Goal: Transaction & Acquisition: Obtain resource

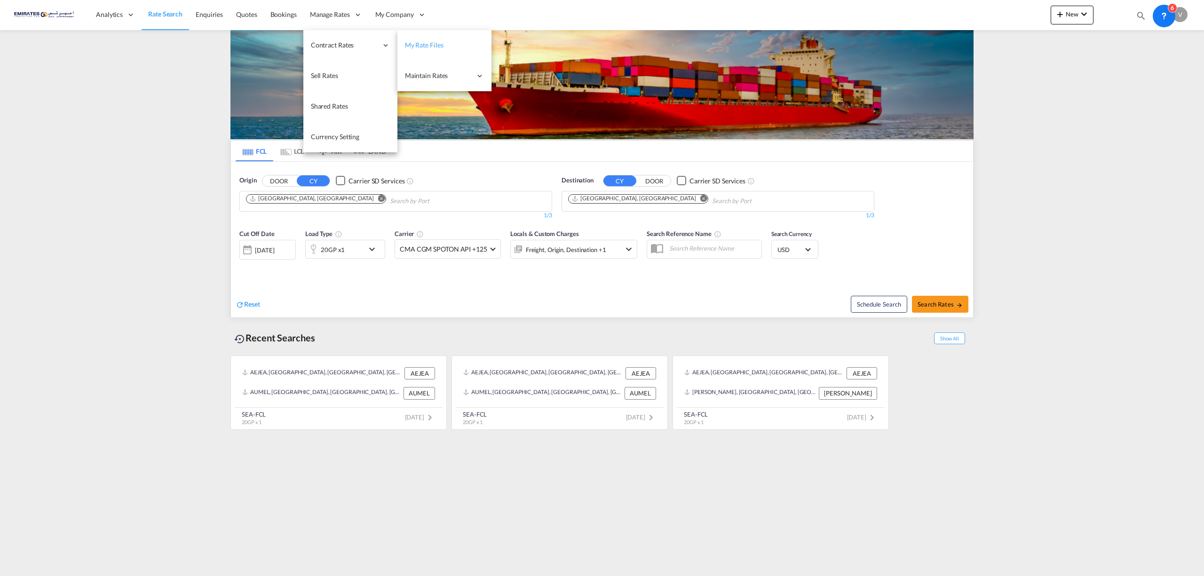
click at [426, 42] on span "My Rate Files" at bounding box center [424, 45] width 39 height 8
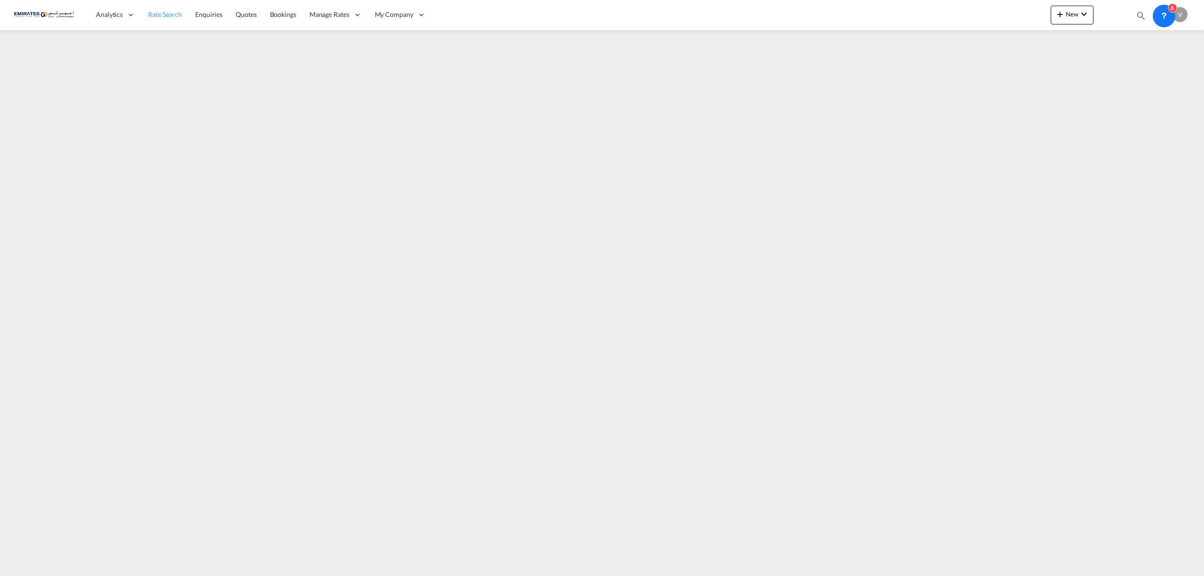
click at [147, 8] on link "Rate Search" at bounding box center [165, 15] width 47 height 31
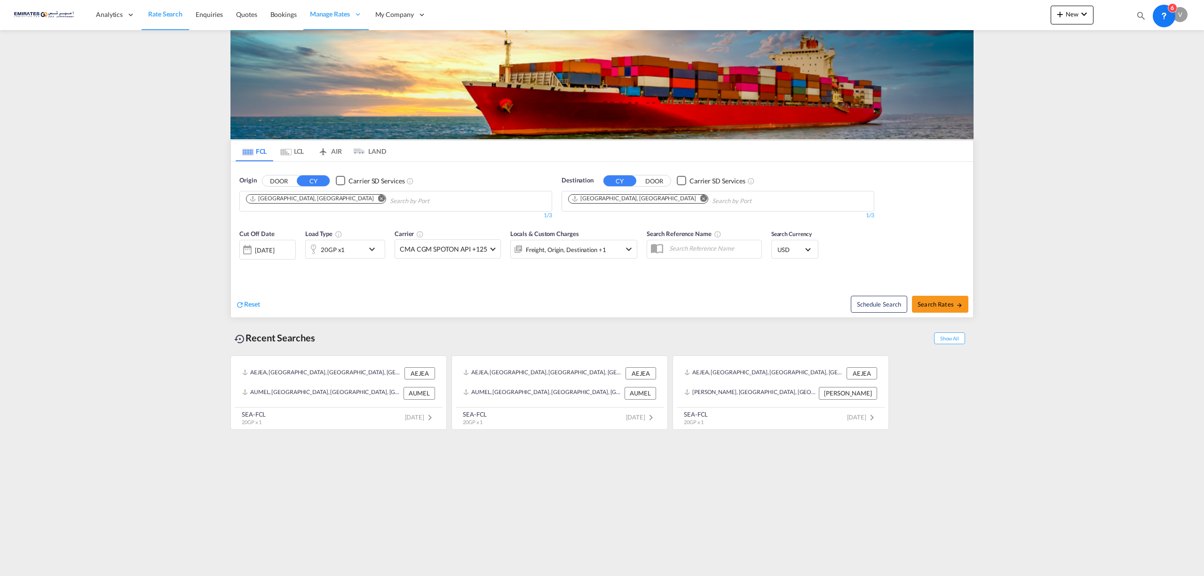
click at [700, 198] on md-icon "Remove" at bounding box center [703, 198] width 7 height 7
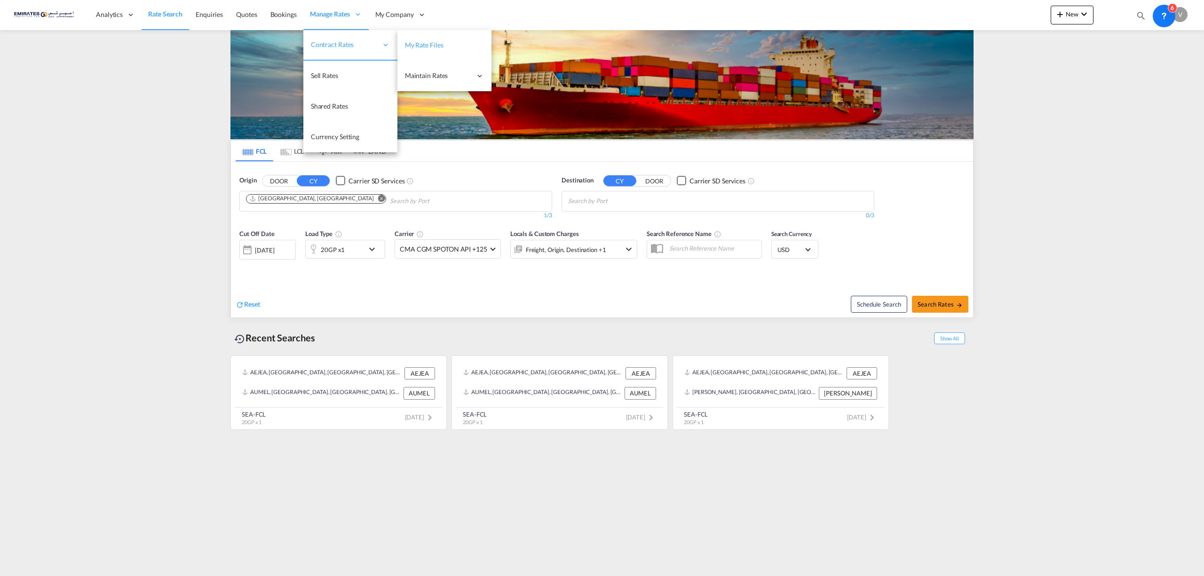
click at [431, 48] on span "My Rate Files" at bounding box center [424, 45] width 39 height 8
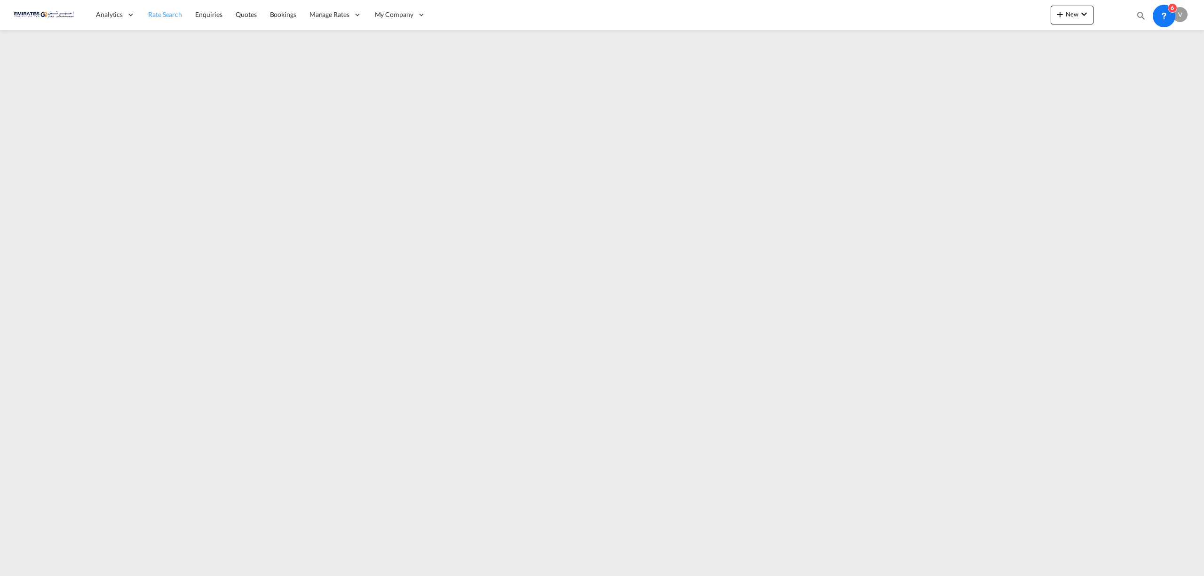
click at [158, 12] on span "Rate Search" at bounding box center [165, 14] width 34 height 8
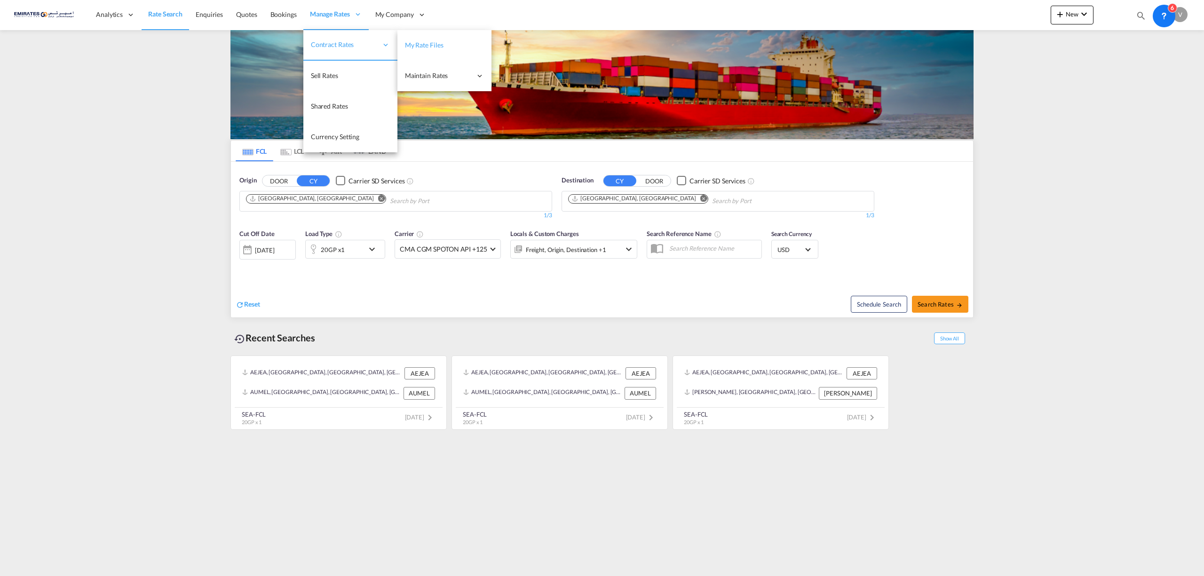
click at [450, 46] on link "My Rate Files" at bounding box center [445, 45] width 94 height 31
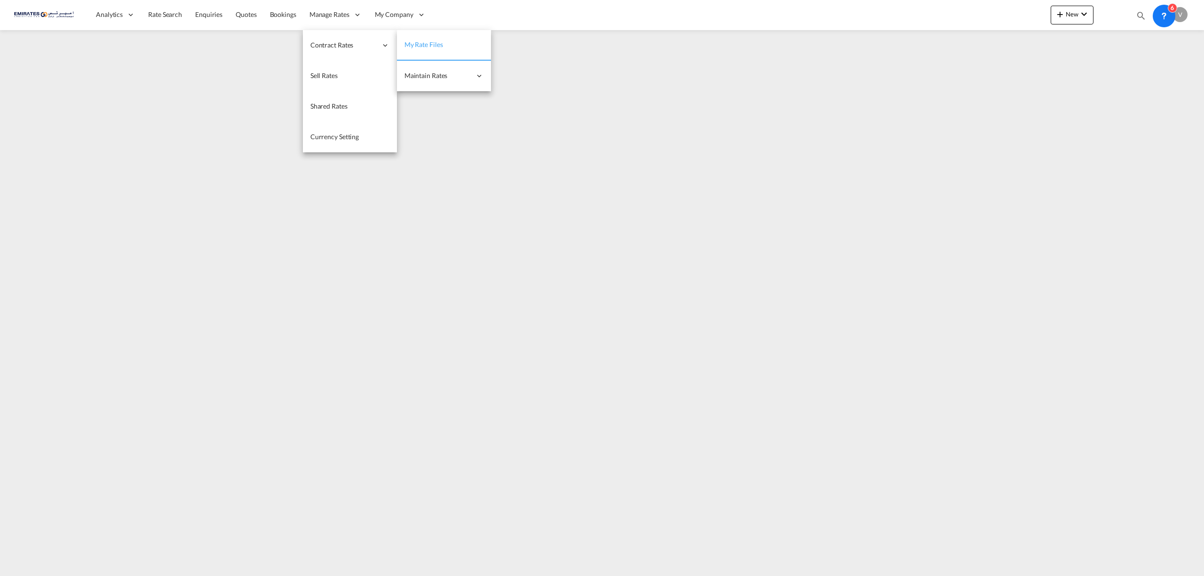
click at [443, 44] on link "My Rate Files" at bounding box center [444, 45] width 94 height 31
click at [422, 44] on span "My Rate Files" at bounding box center [424, 44] width 39 height 8
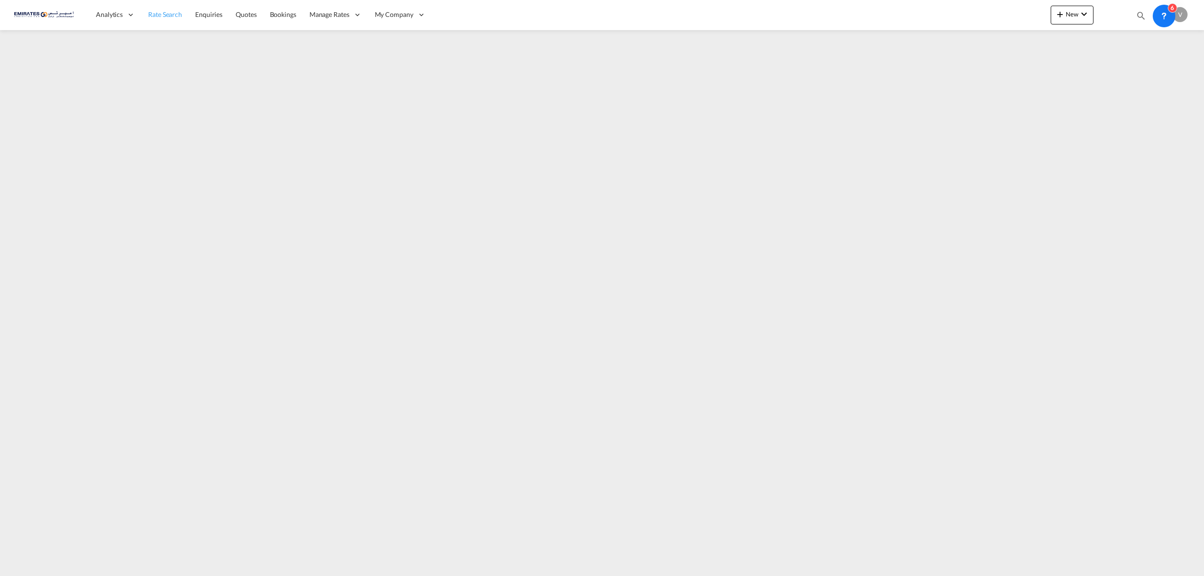
click at [175, 19] on span "Rate Search" at bounding box center [165, 14] width 34 height 9
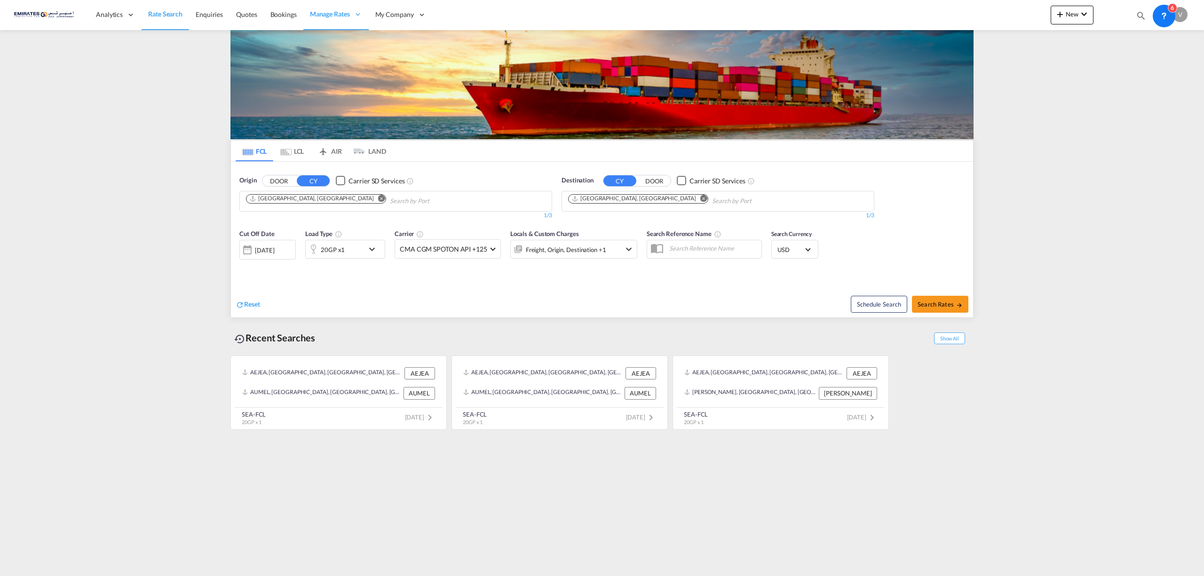
click at [700, 198] on md-icon "Remove" at bounding box center [703, 198] width 7 height 7
type input "viza"
click at [591, 217] on div "Viza gapatanam [GEOGRAPHIC_DATA] INVIG" at bounding box center [641, 223] width 179 height 28
click at [941, 303] on span "Search Rates" at bounding box center [940, 305] width 45 height 8
type input "AEJEA to INVIG / [DATE]"
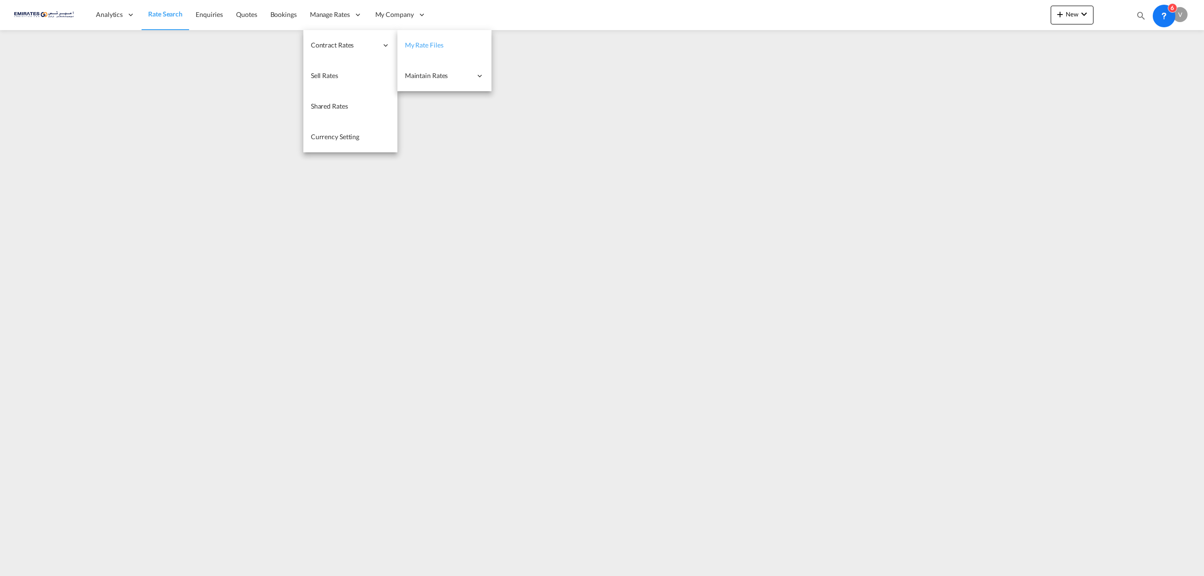
click at [416, 43] on span "My Rate Files" at bounding box center [424, 45] width 39 height 8
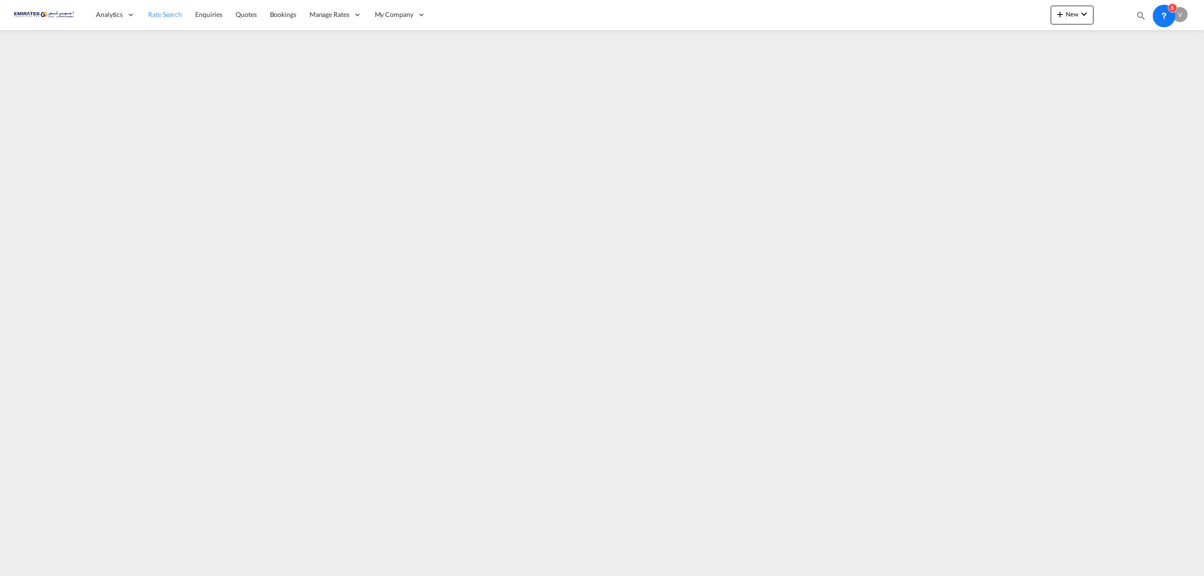
click at [161, 11] on span "Rate Search" at bounding box center [165, 14] width 34 height 8
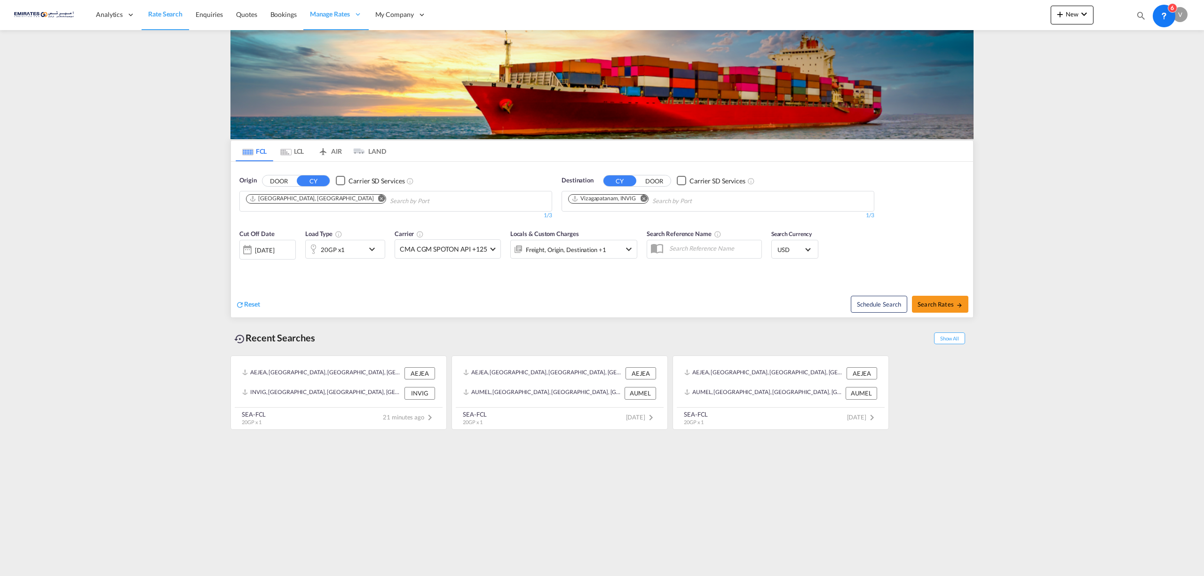
click at [644, 201] on md-icon "Remove" at bounding box center [643, 198] width 7 height 7
type input "nhava"
click at [596, 214] on div "[PERSON_NAME] ( [GEOGRAPHIC_DATA]) [GEOGRAPHIC_DATA] [GEOGRAPHIC_DATA]" at bounding box center [641, 223] width 179 height 28
click at [375, 251] on md-icon "icon-chevron-down" at bounding box center [374, 249] width 16 height 11
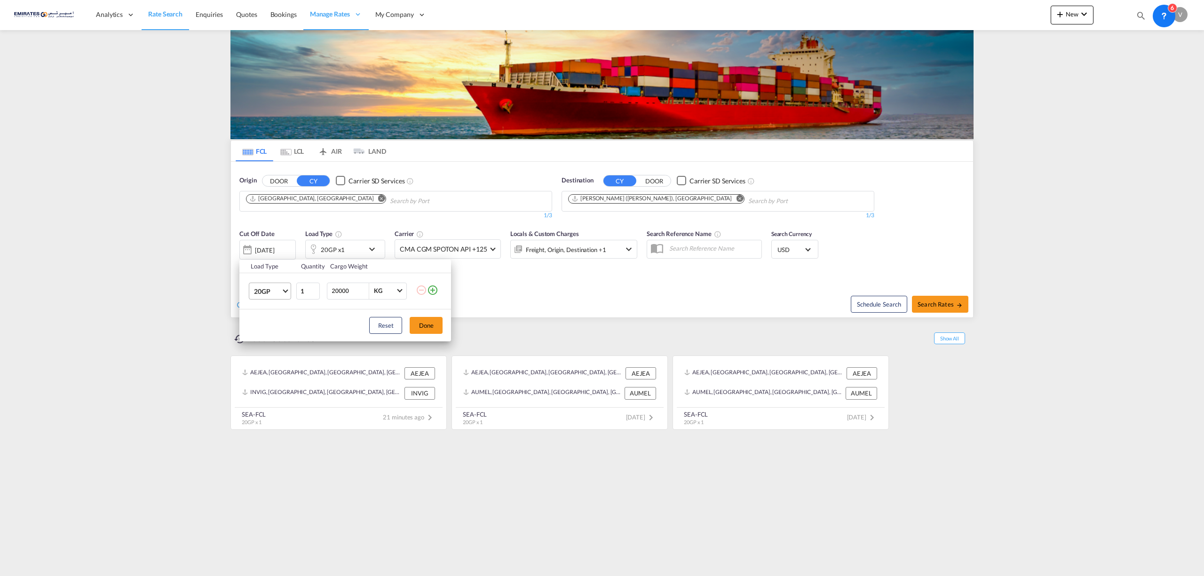
click at [286, 293] on md-select-value "20GP" at bounding box center [272, 291] width 38 height 16
click at [273, 334] on md-option "40HC" at bounding box center [279, 337] width 64 height 23
click at [422, 322] on button "Done" at bounding box center [426, 325] width 33 height 17
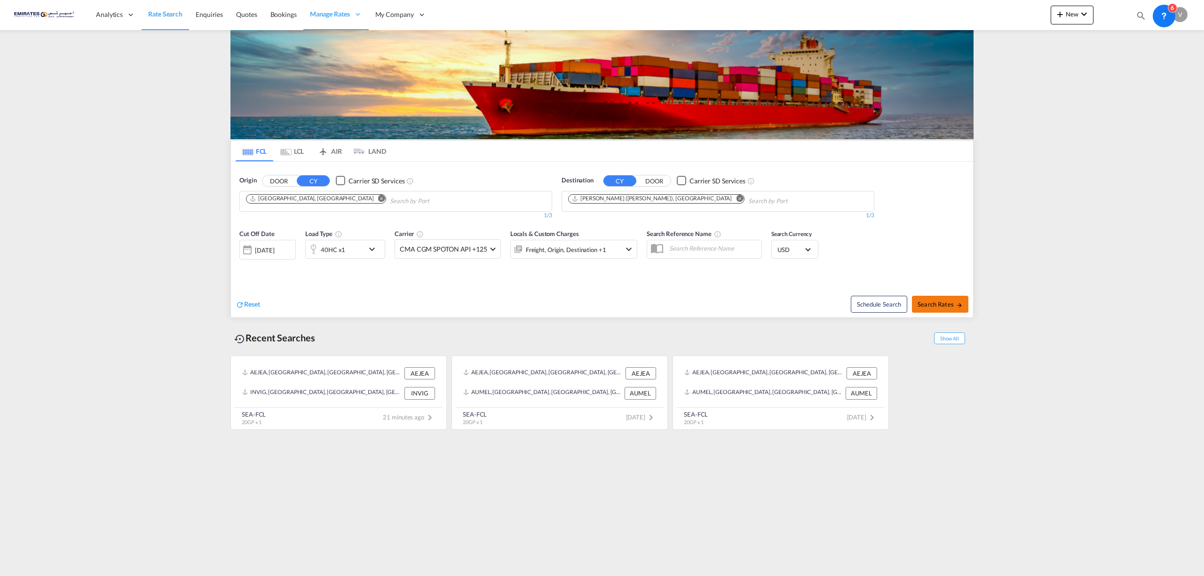
click at [935, 309] on button "Search Rates" at bounding box center [940, 304] width 56 height 17
type input "AEJEA to INNSA / [DATE]"
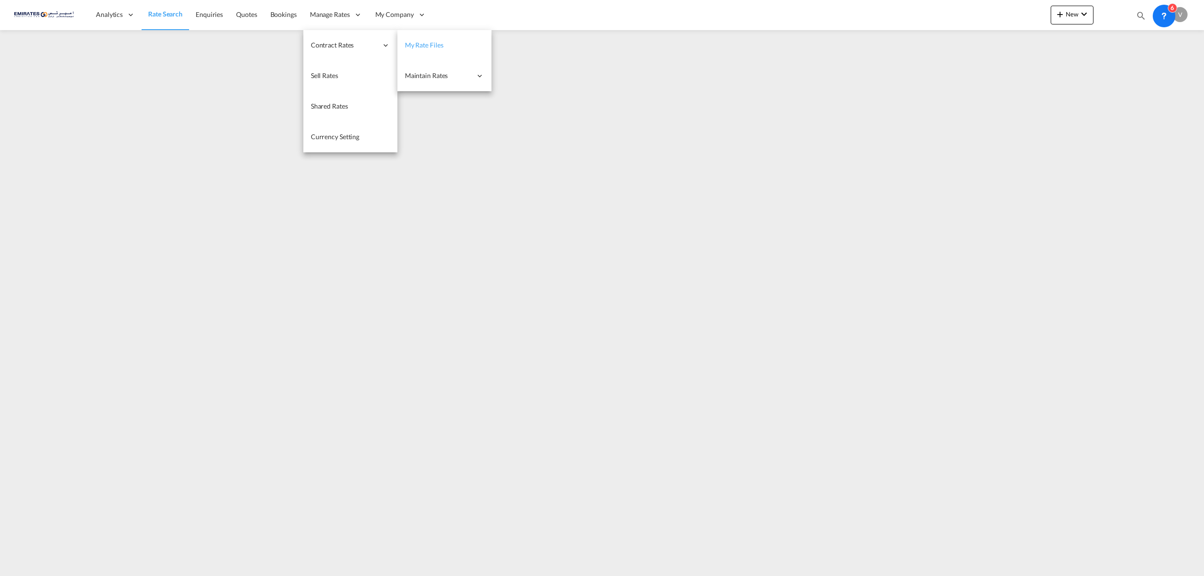
click at [414, 40] on span "My Rate Files" at bounding box center [424, 44] width 39 height 9
click at [409, 44] on span "My Rate Files" at bounding box center [424, 44] width 39 height 8
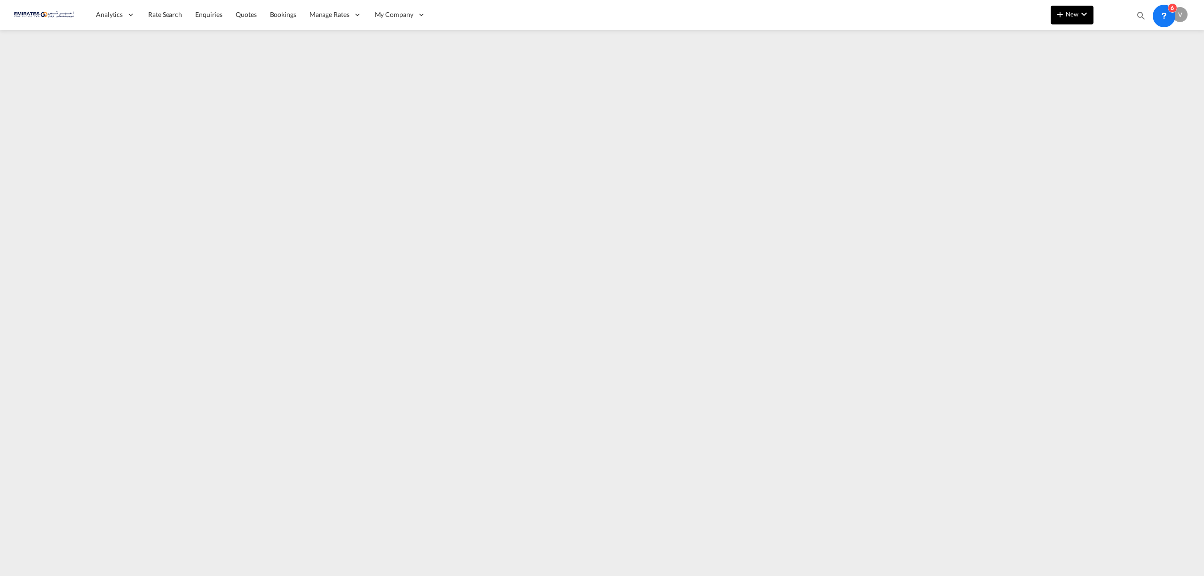
click at [1072, 14] on span "New" at bounding box center [1072, 14] width 35 height 8
click at [1116, 68] on span "Ratesheet" at bounding box center [1111, 70] width 10 height 19
